Goal: Navigation & Orientation: Understand site structure

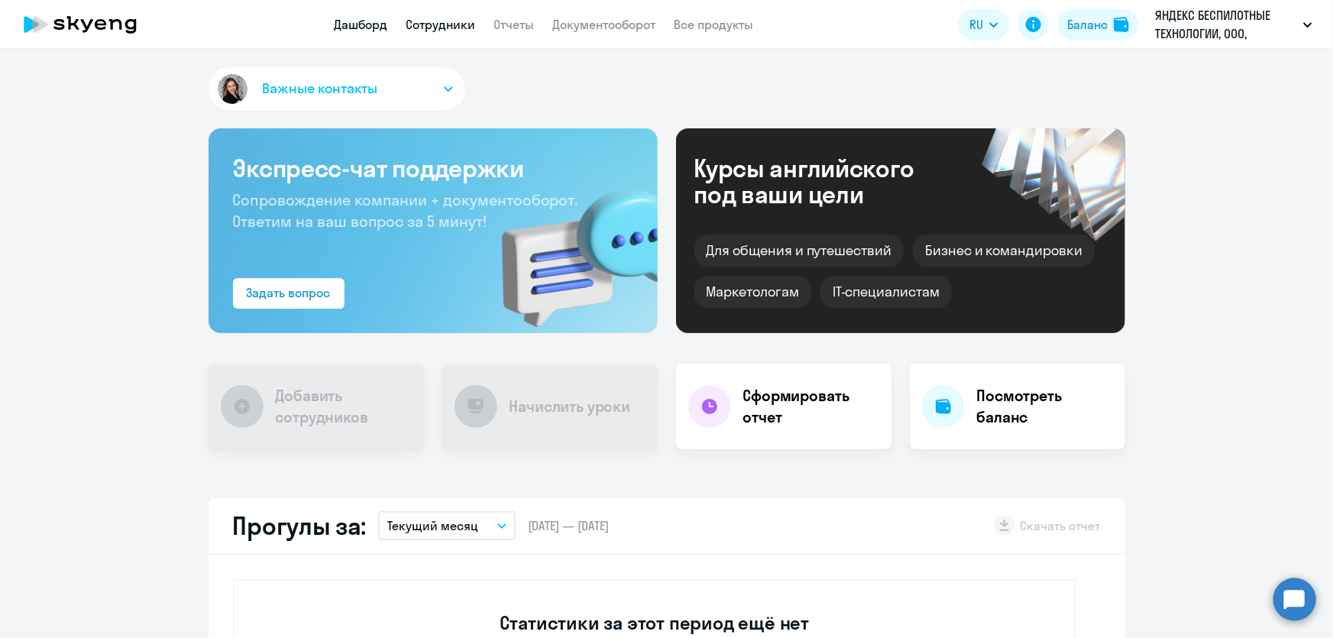
click at [455, 18] on link "Сотрудники" at bounding box center [441, 24] width 70 height 15
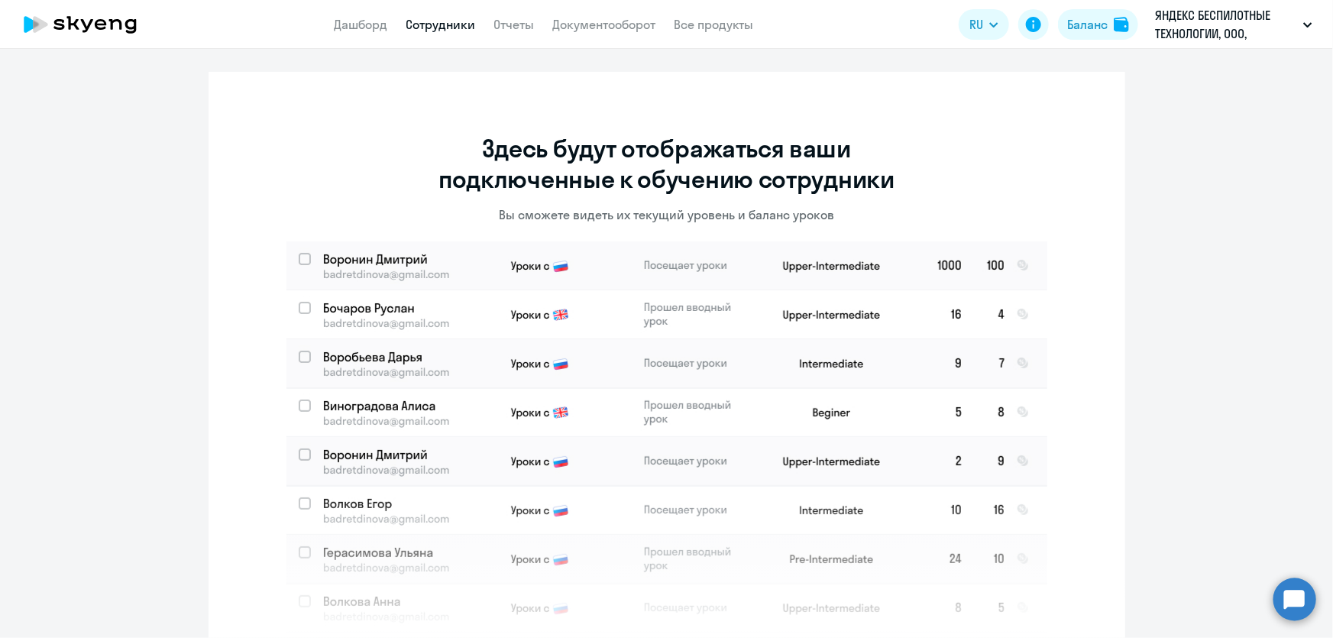
scroll to position [2, 0]
click at [509, 34] on app-header "Дашборд Сотрудники Отчеты Документооборот Все продукты Дашборд Сотрудники Отчет…" at bounding box center [666, 24] width 1333 height 49
click at [507, 32] on app-menu-item-link "Отчеты" at bounding box center [514, 24] width 40 height 19
click at [527, 29] on link "Отчеты" at bounding box center [514, 24] width 40 height 15
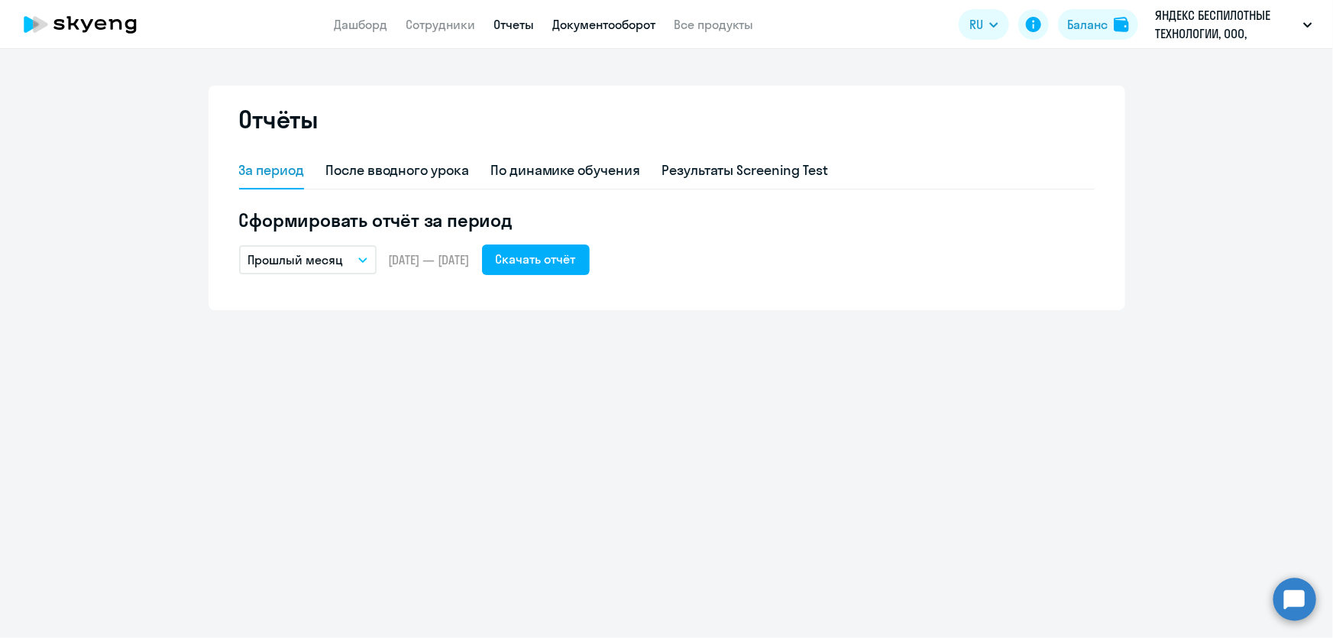
click at [589, 19] on link "Документооборот" at bounding box center [604, 24] width 103 height 15
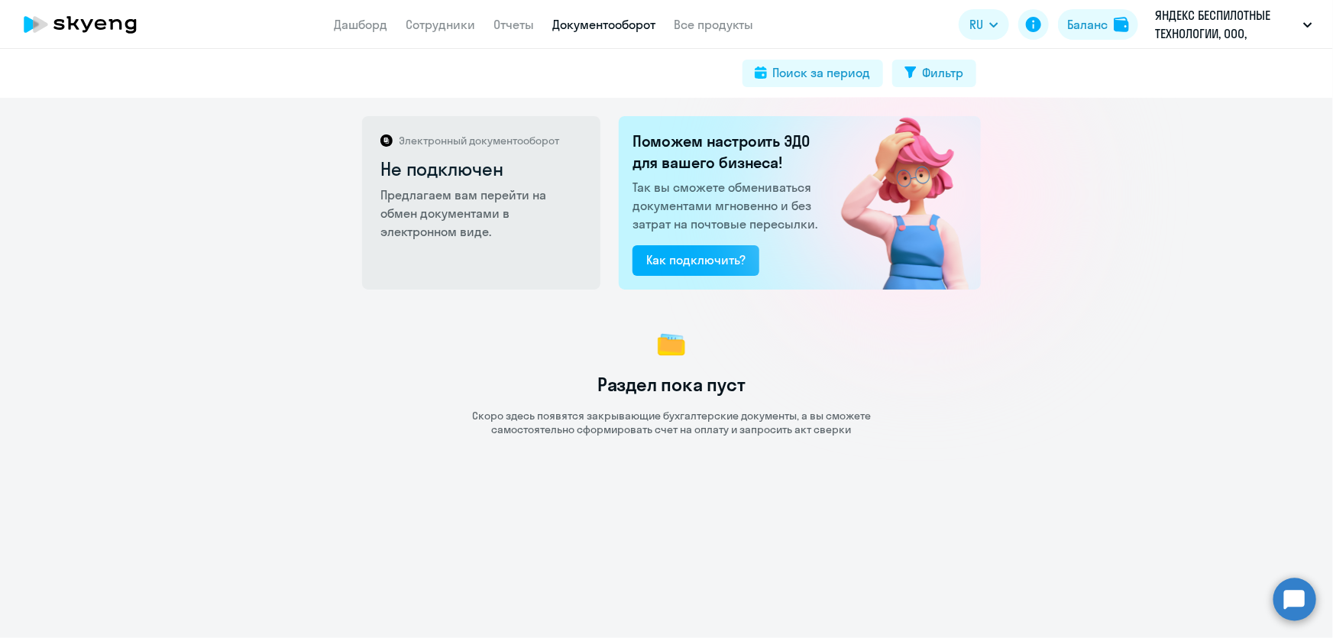
click at [704, 33] on app-menu-item-link "Все продукты" at bounding box center [714, 24] width 79 height 19
click at [704, 24] on link "Все продукты" at bounding box center [714, 24] width 79 height 15
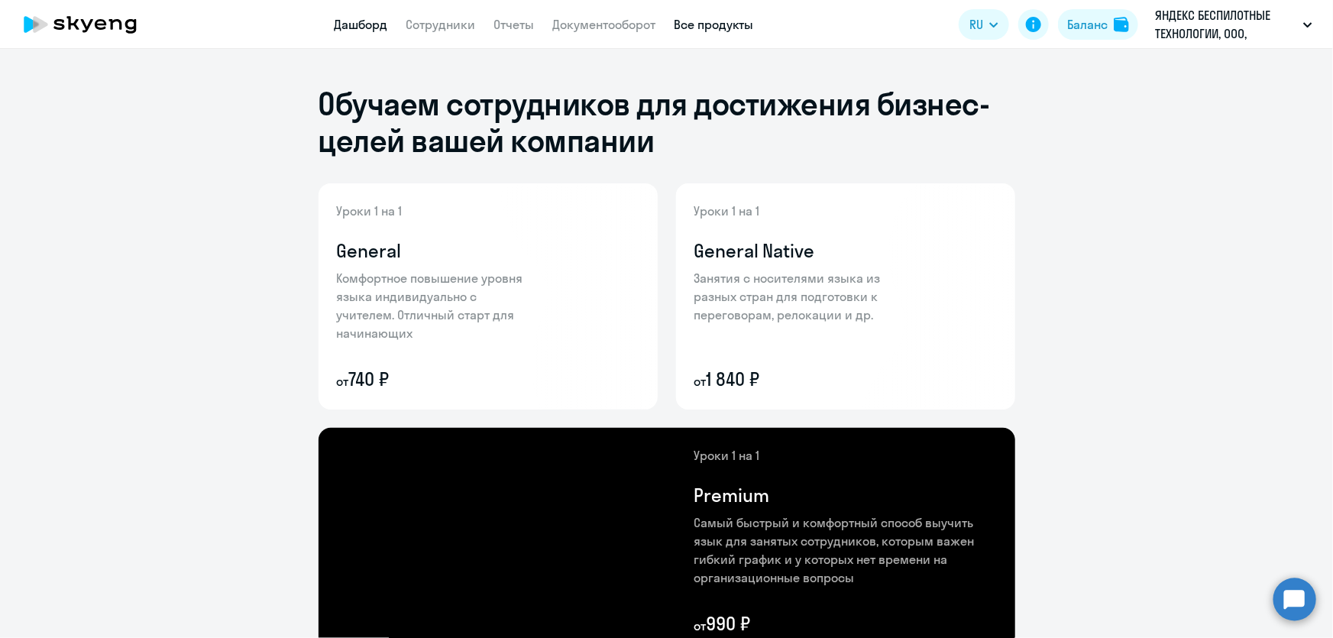
click at [353, 25] on link "Дашборд" at bounding box center [361, 24] width 53 height 15
